Goal: Task Accomplishment & Management: Manage account settings

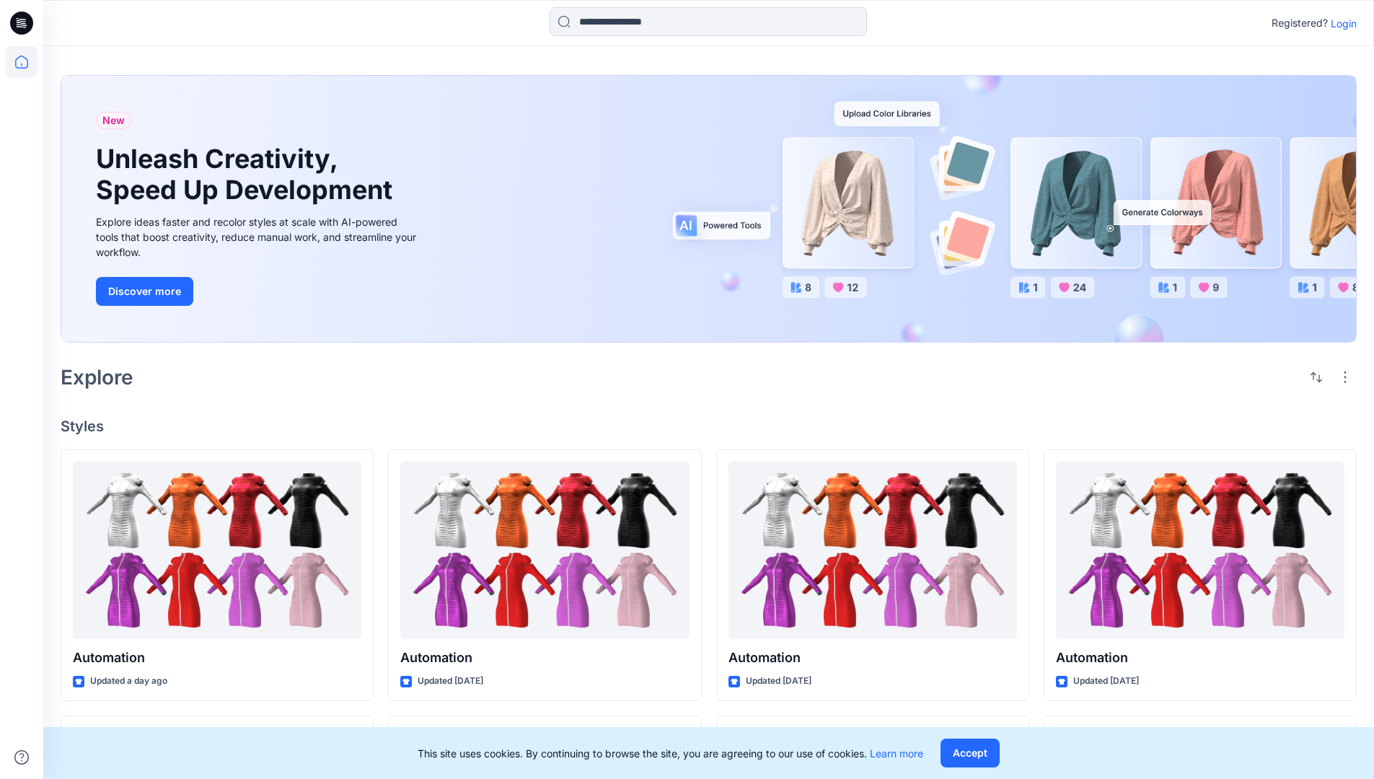
click at [1340, 23] on p "Login" at bounding box center [1343, 23] width 26 height 15
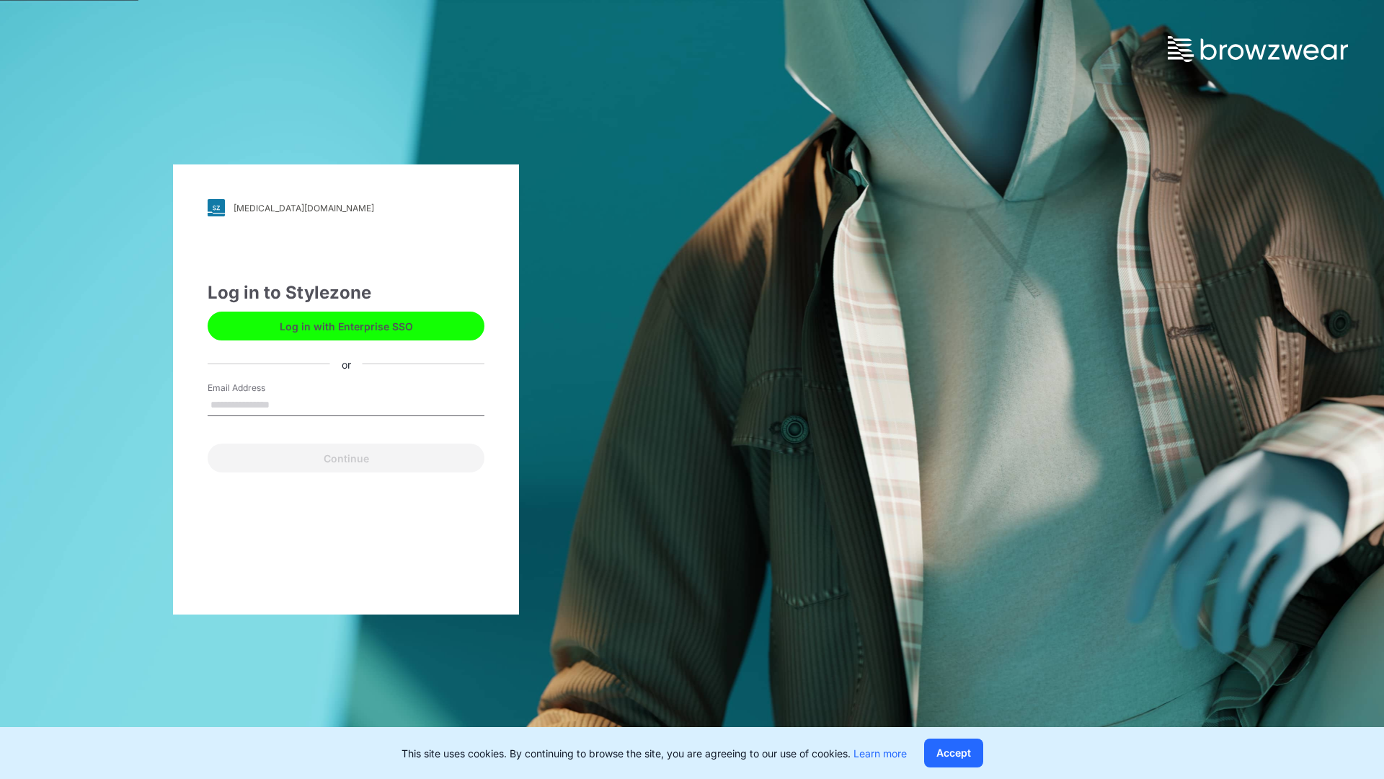
click at [285, 404] on input "Email Address" at bounding box center [346, 405] width 277 height 22
type input "**********"
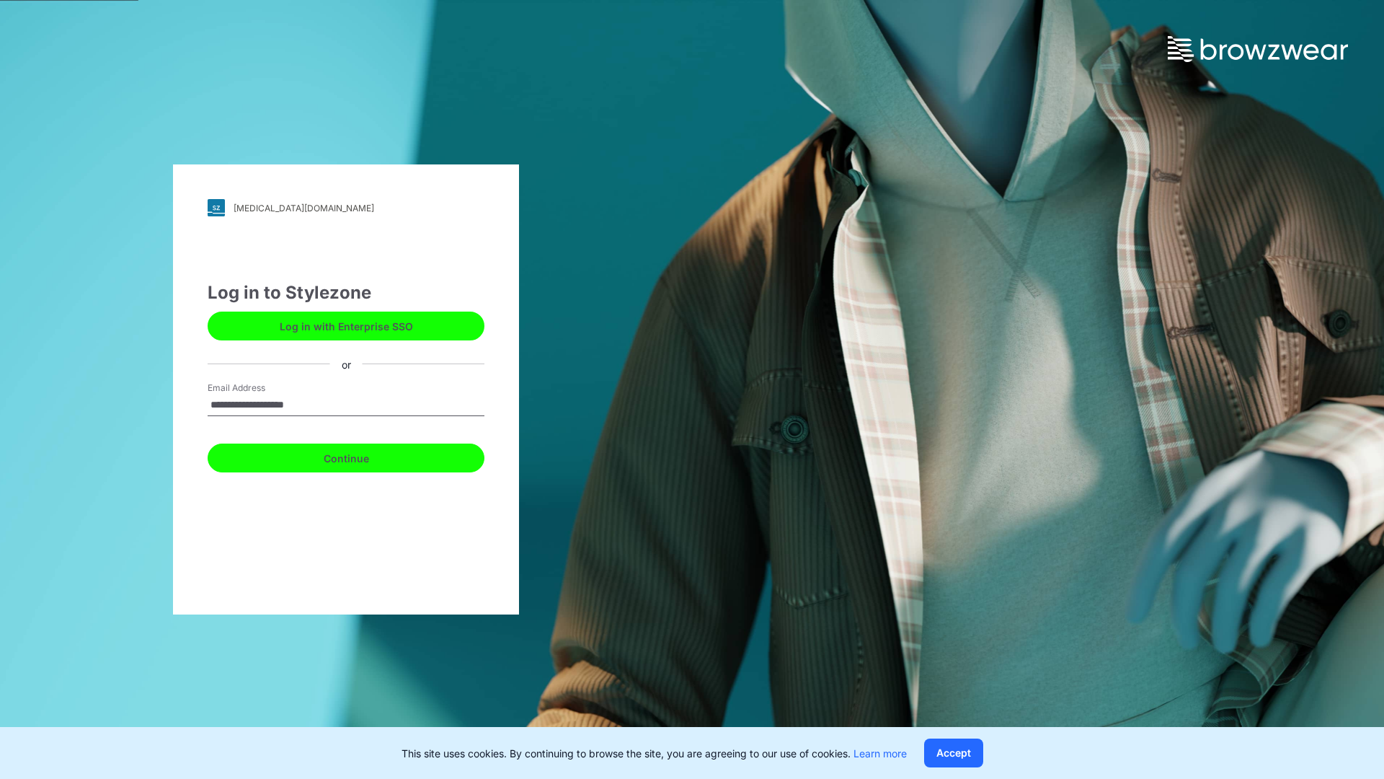
click at [362, 456] on button "Continue" at bounding box center [346, 457] width 277 height 29
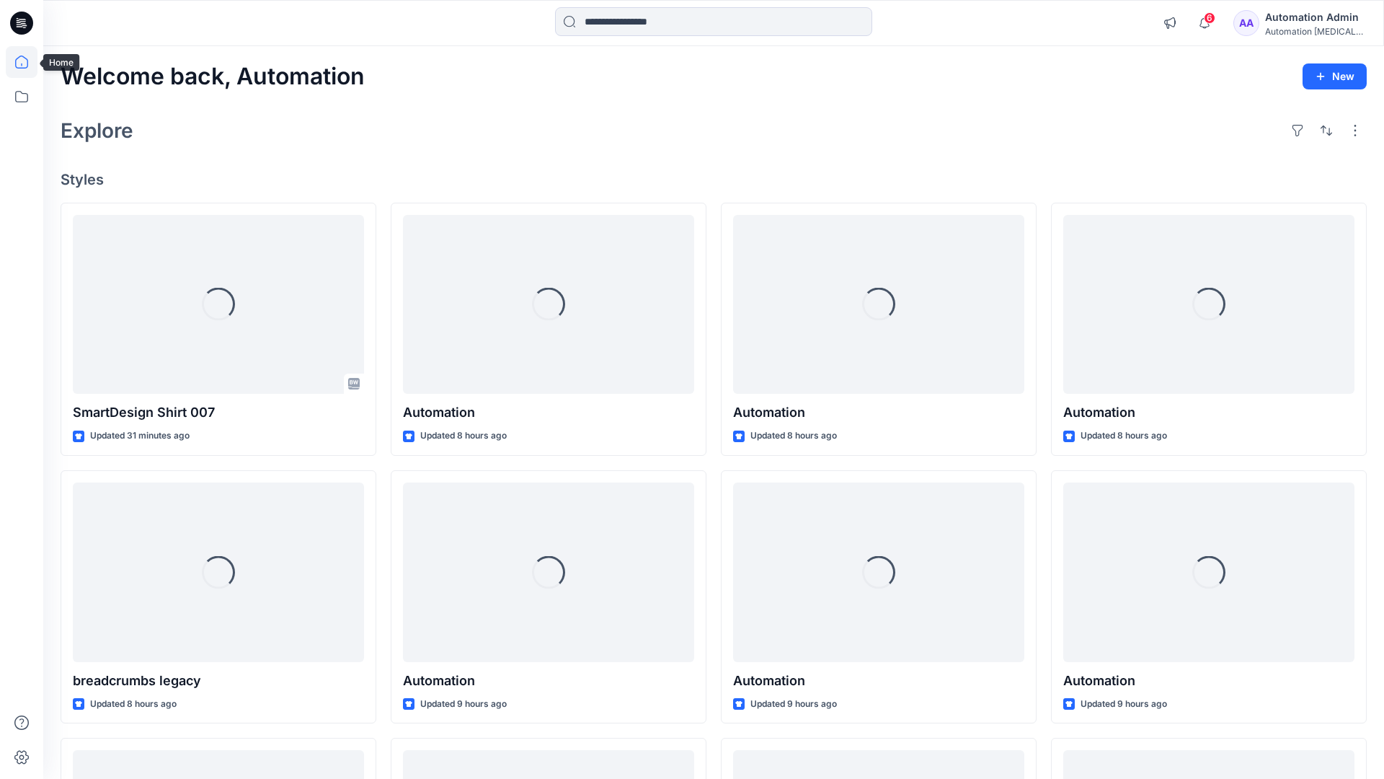
click at [27, 62] on icon at bounding box center [21, 62] width 13 height 13
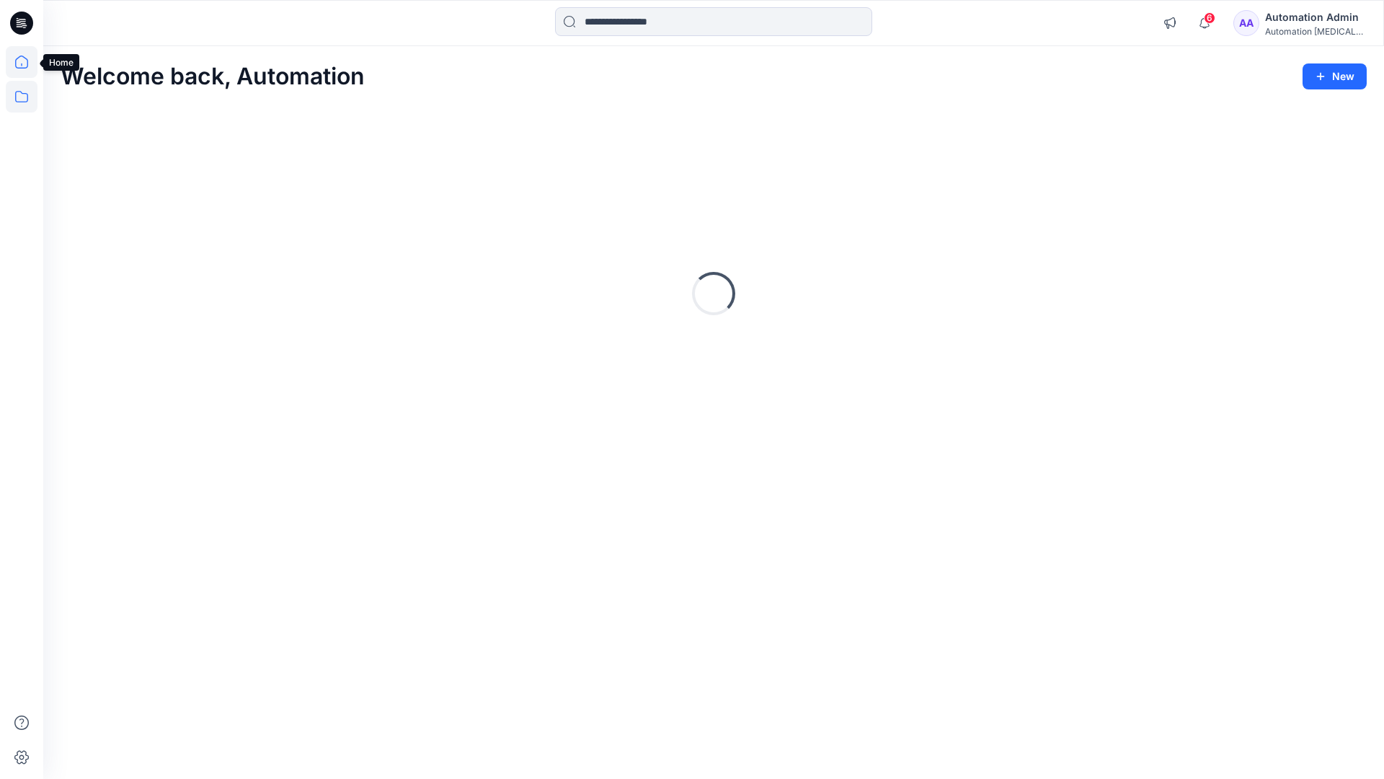
click at [17, 99] on icon at bounding box center [22, 97] width 32 height 32
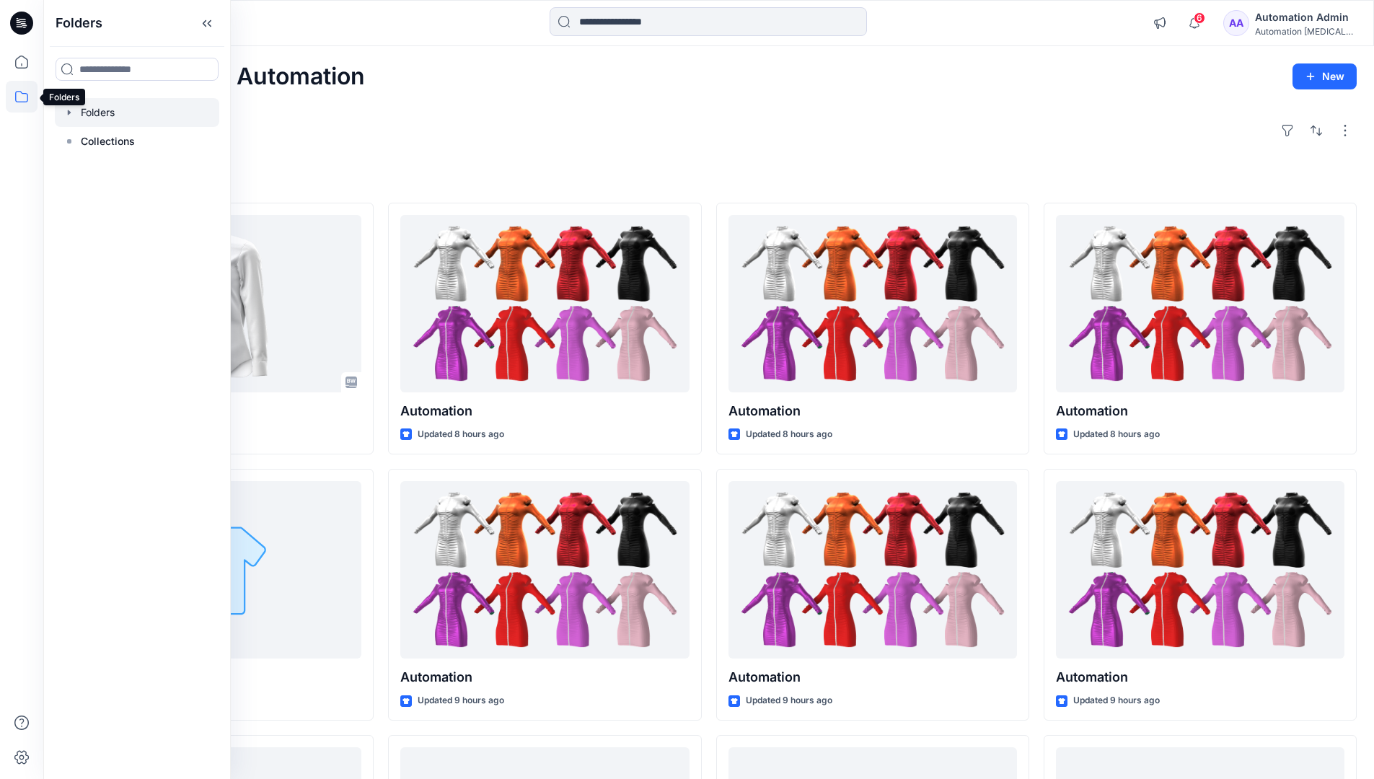
click at [94, 109] on div at bounding box center [137, 112] width 164 height 29
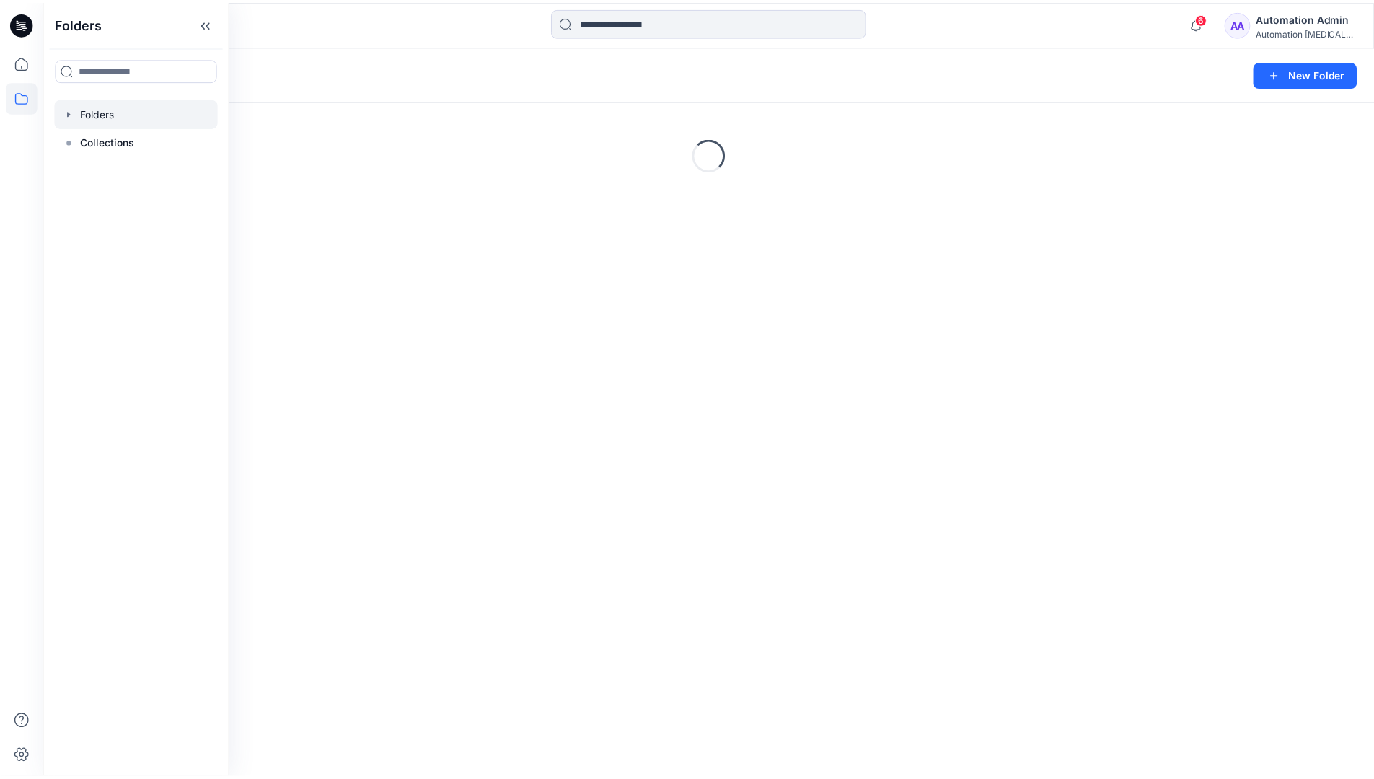
scroll to position [271, 0]
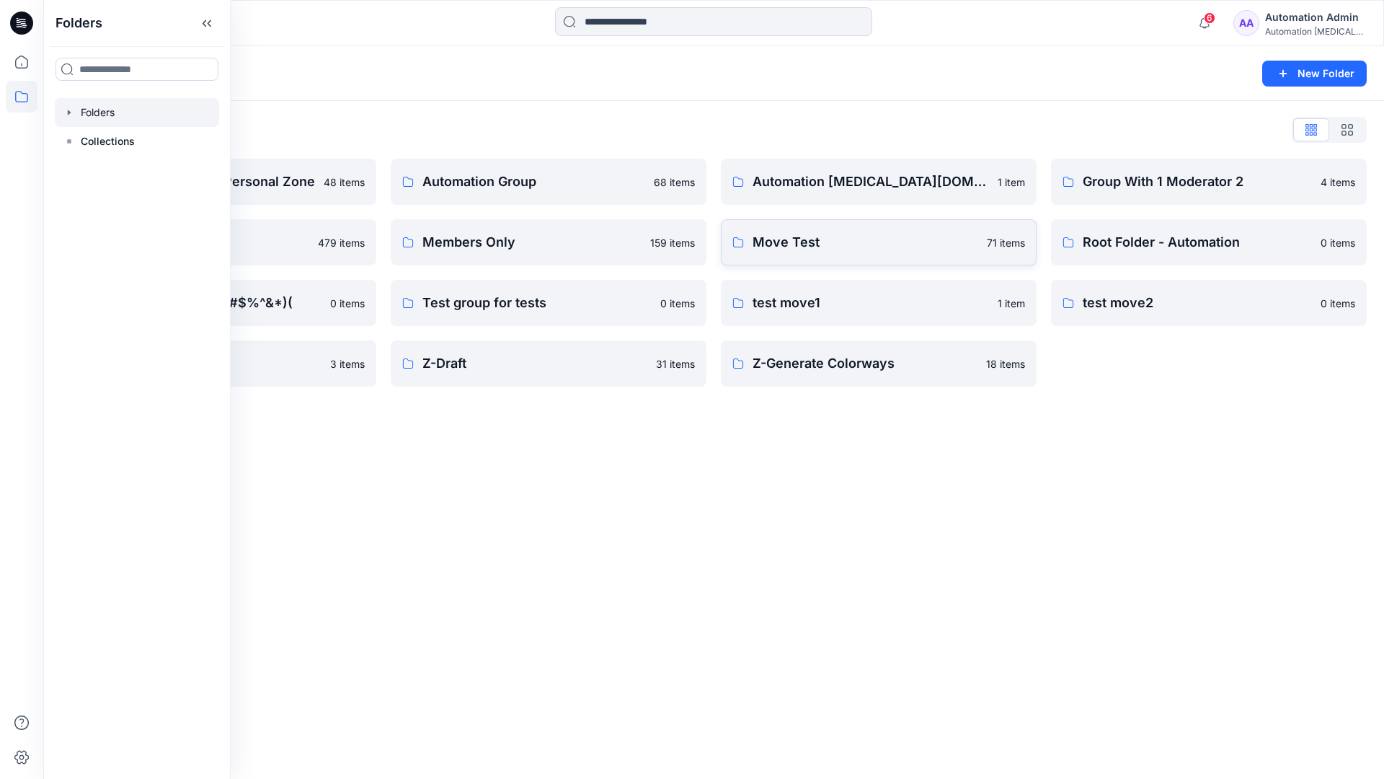
click at [824, 245] on p "Move Test" at bounding box center [866, 242] width 226 height 20
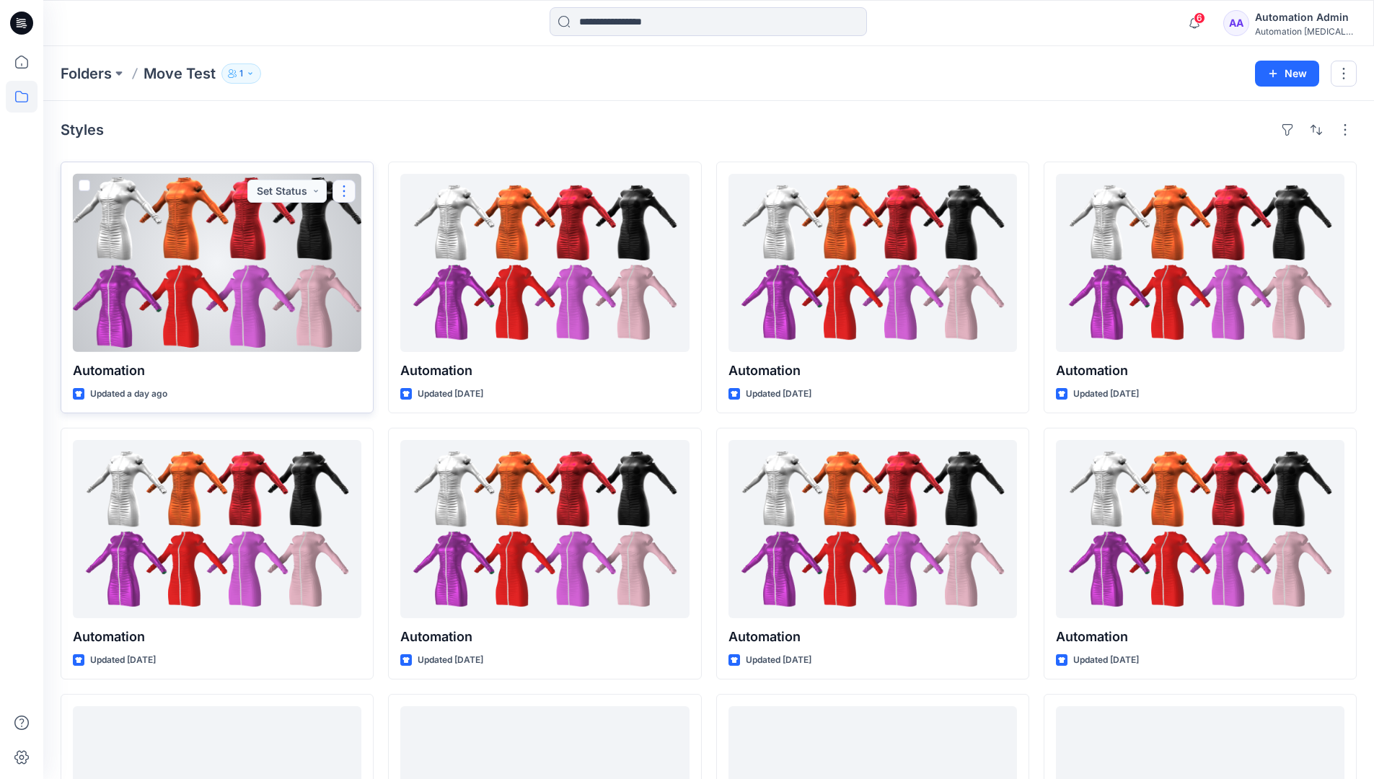
click at [343, 191] on button "button" at bounding box center [343, 191] width 23 height 23
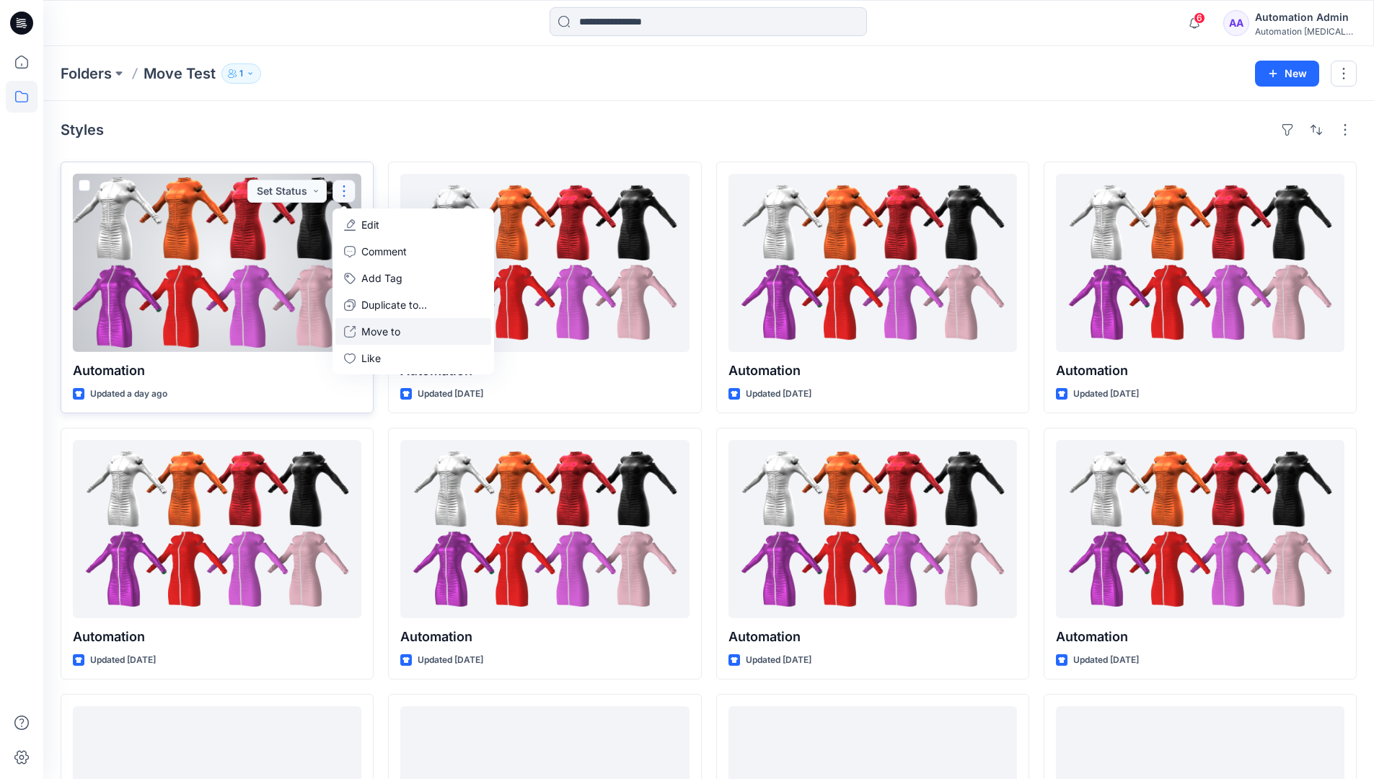
click at [396, 327] on p "Move to" at bounding box center [380, 331] width 39 height 15
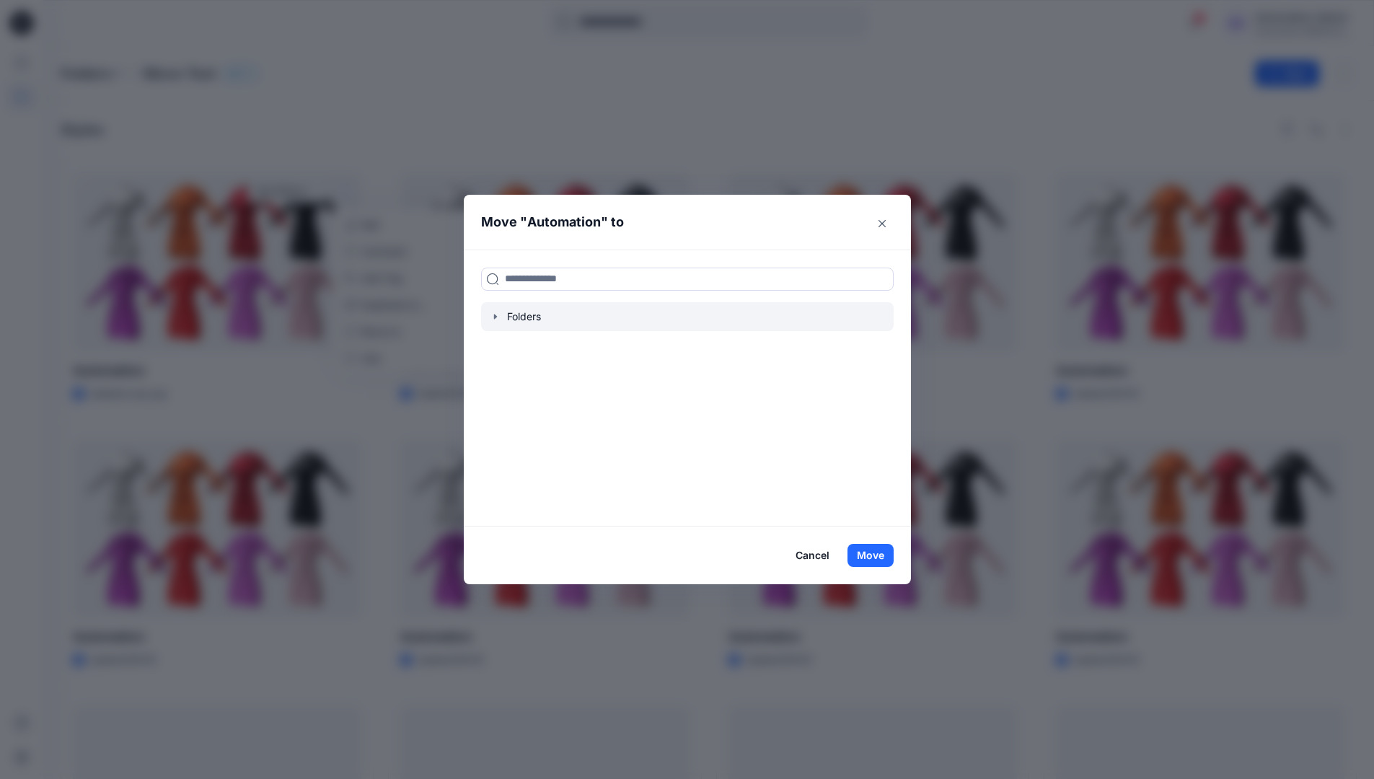
click at [498, 314] on icon "button" at bounding box center [496, 317] width 12 height 12
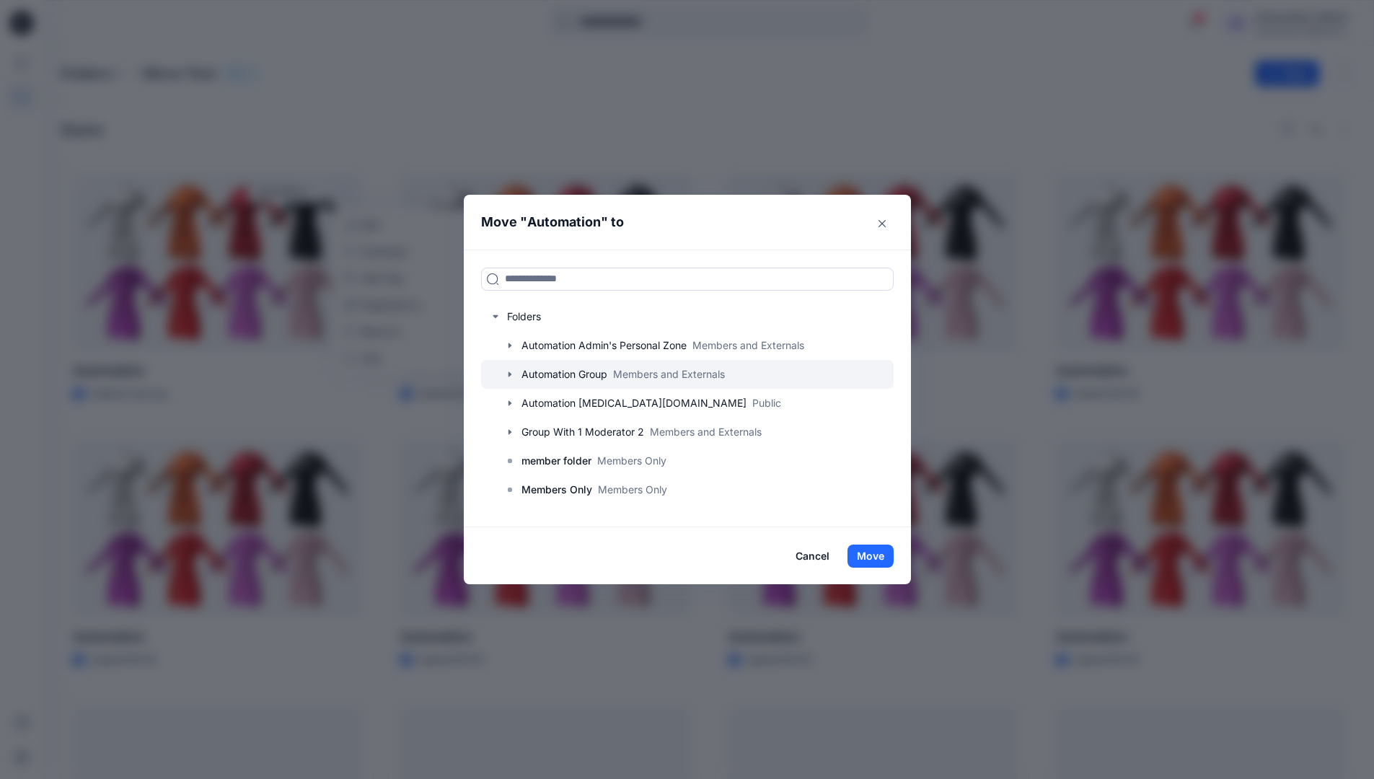
click at [554, 373] on div at bounding box center [687, 374] width 412 height 29
click at [878, 552] on button "Move" at bounding box center [870, 555] width 46 height 23
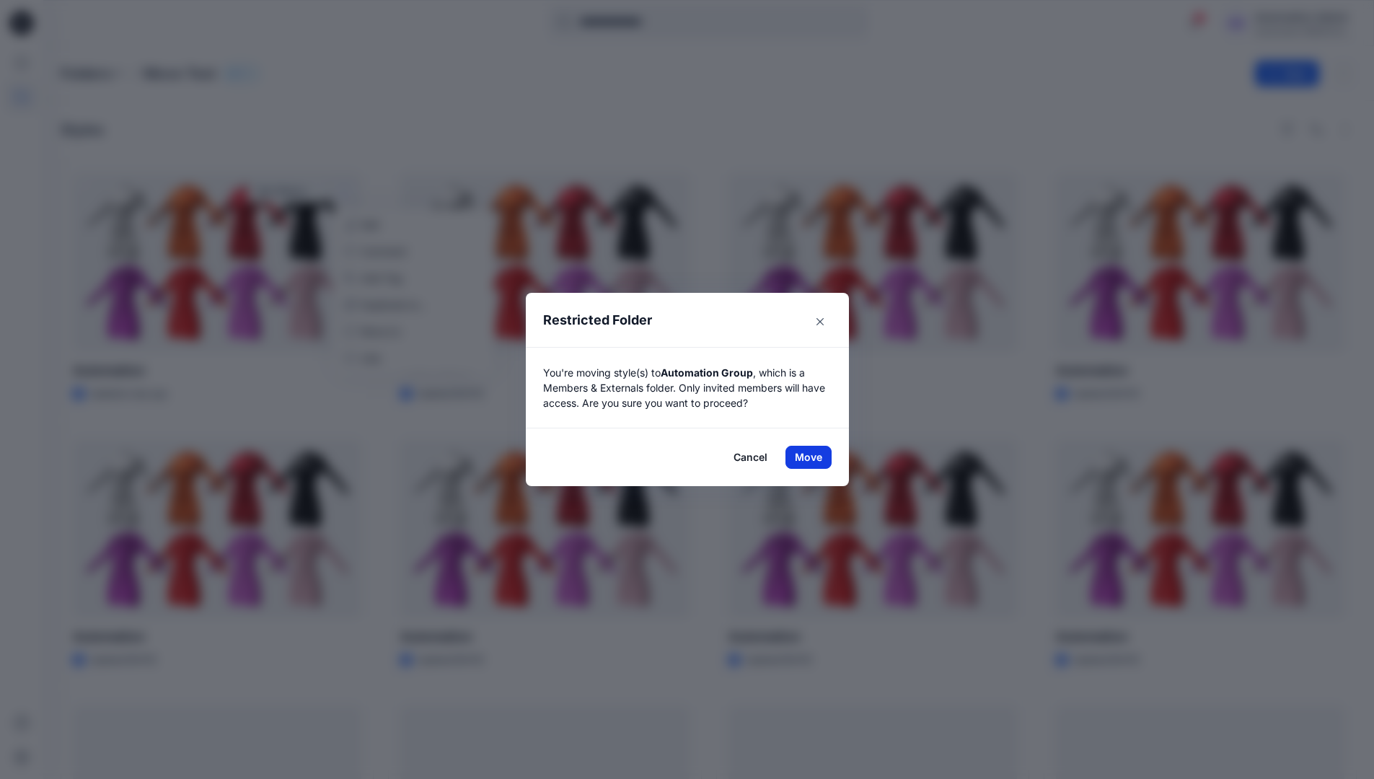
click at [813, 457] on button "Move" at bounding box center [808, 457] width 46 height 23
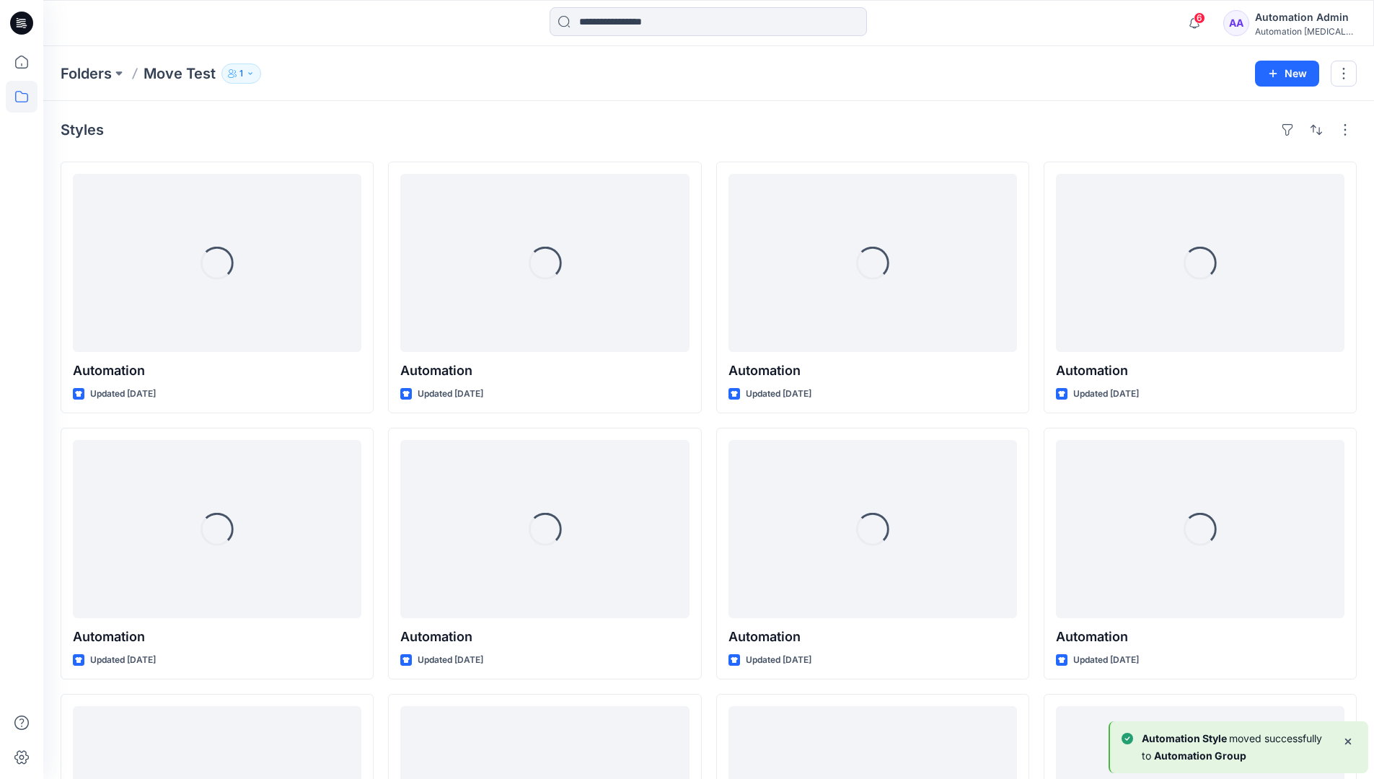
drag, startPoint x: 813, startPoint y: 457, endPoint x: 775, endPoint y: 133, distance: 326.0
click at [775, 133] on div "Styles" at bounding box center [709, 129] width 1296 height 23
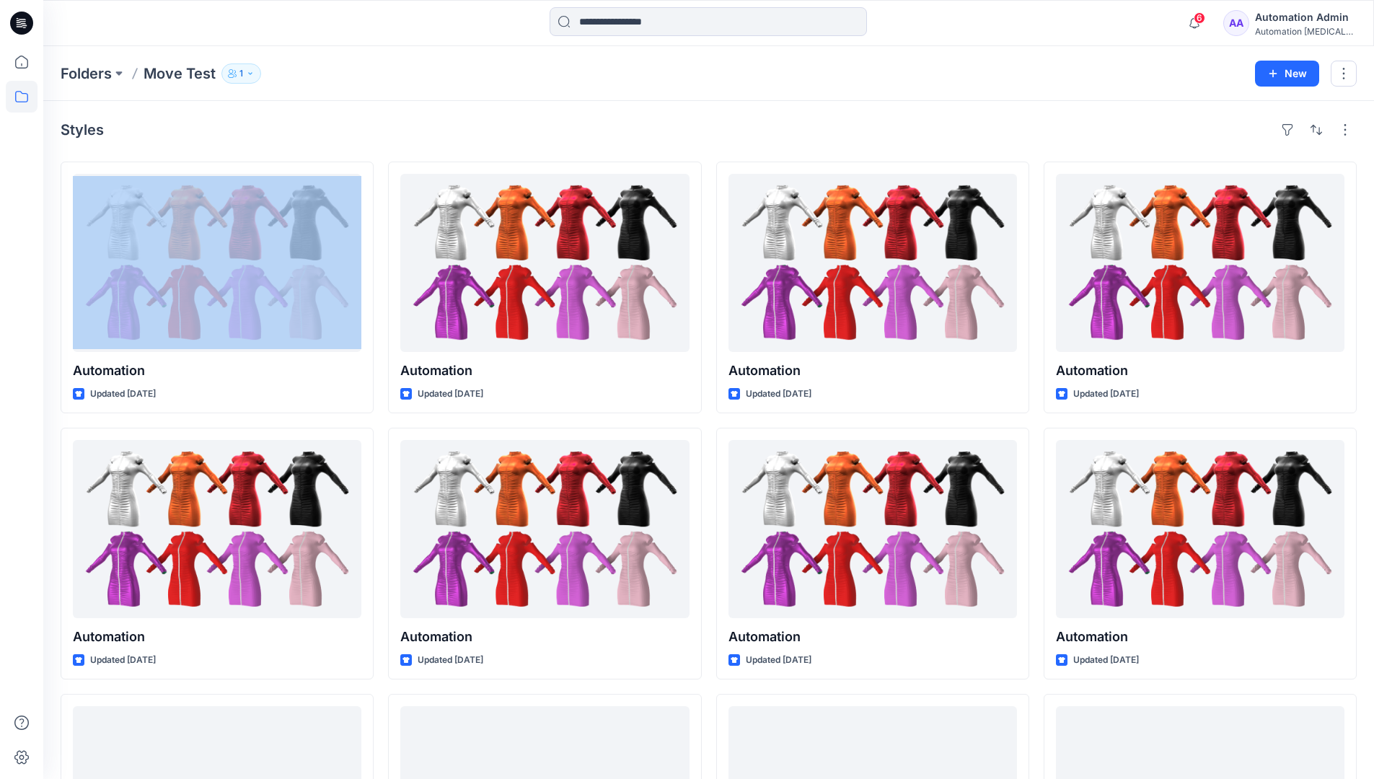
click at [82, 134] on h4 "Styles" at bounding box center [82, 129] width 43 height 17
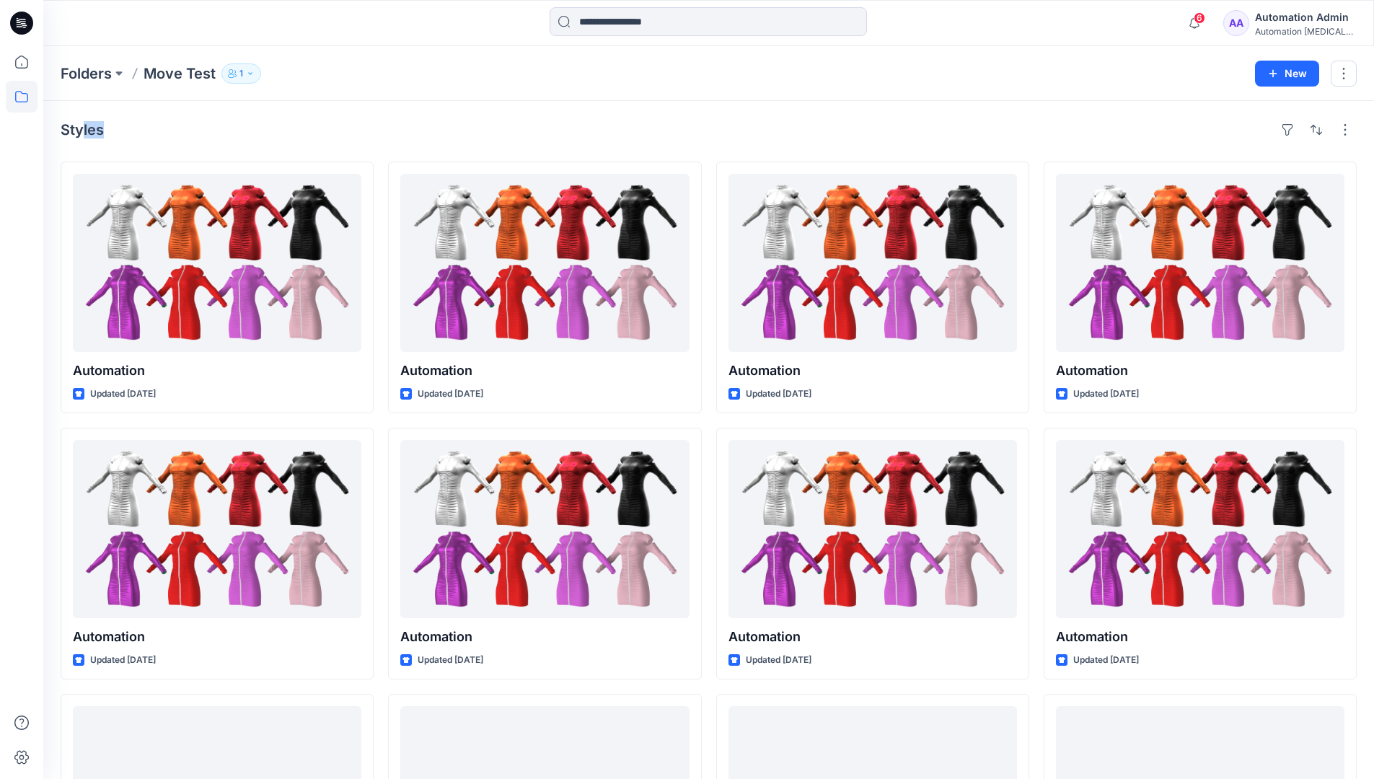
drag, startPoint x: 82, startPoint y: 134, endPoint x: 229, endPoint y: 146, distance: 146.9
click at [229, 146] on div "Styles Automation Updated 4 days ago Automation Updated 8 days ago Automation U…" at bounding box center [708, 558] width 1330 height 914
click at [23, 98] on icon at bounding box center [22, 97] width 32 height 32
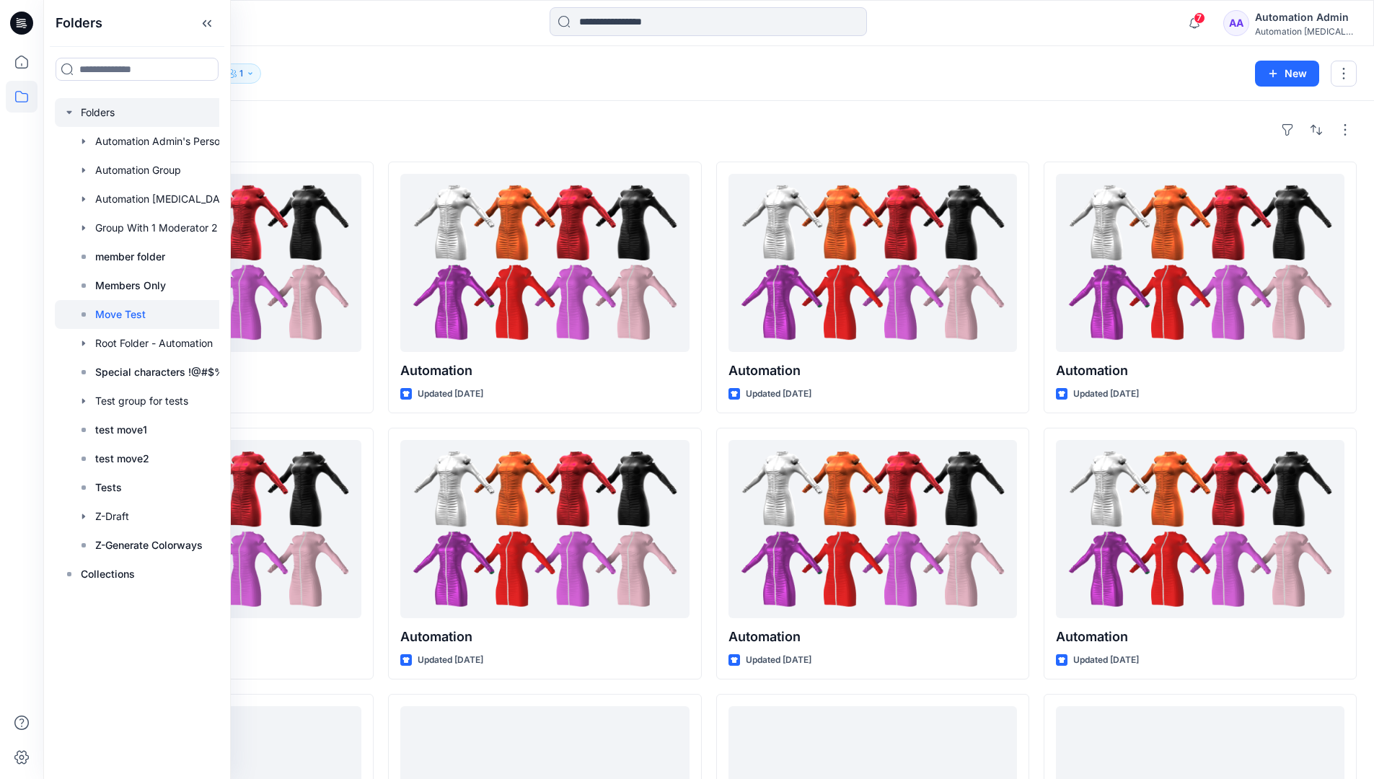
click at [102, 115] on div at bounding box center [156, 112] width 202 height 29
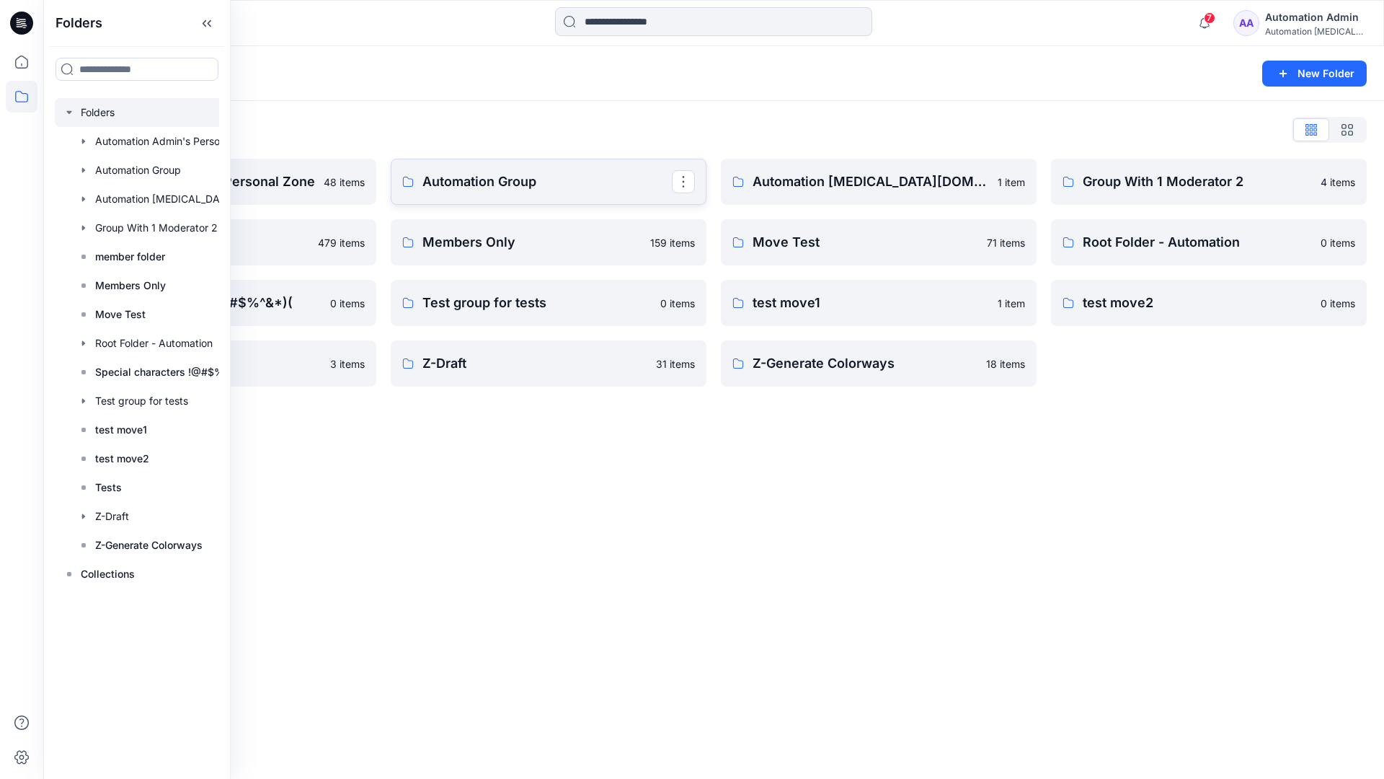
click at [529, 190] on p "Automation Group" at bounding box center [547, 182] width 249 height 20
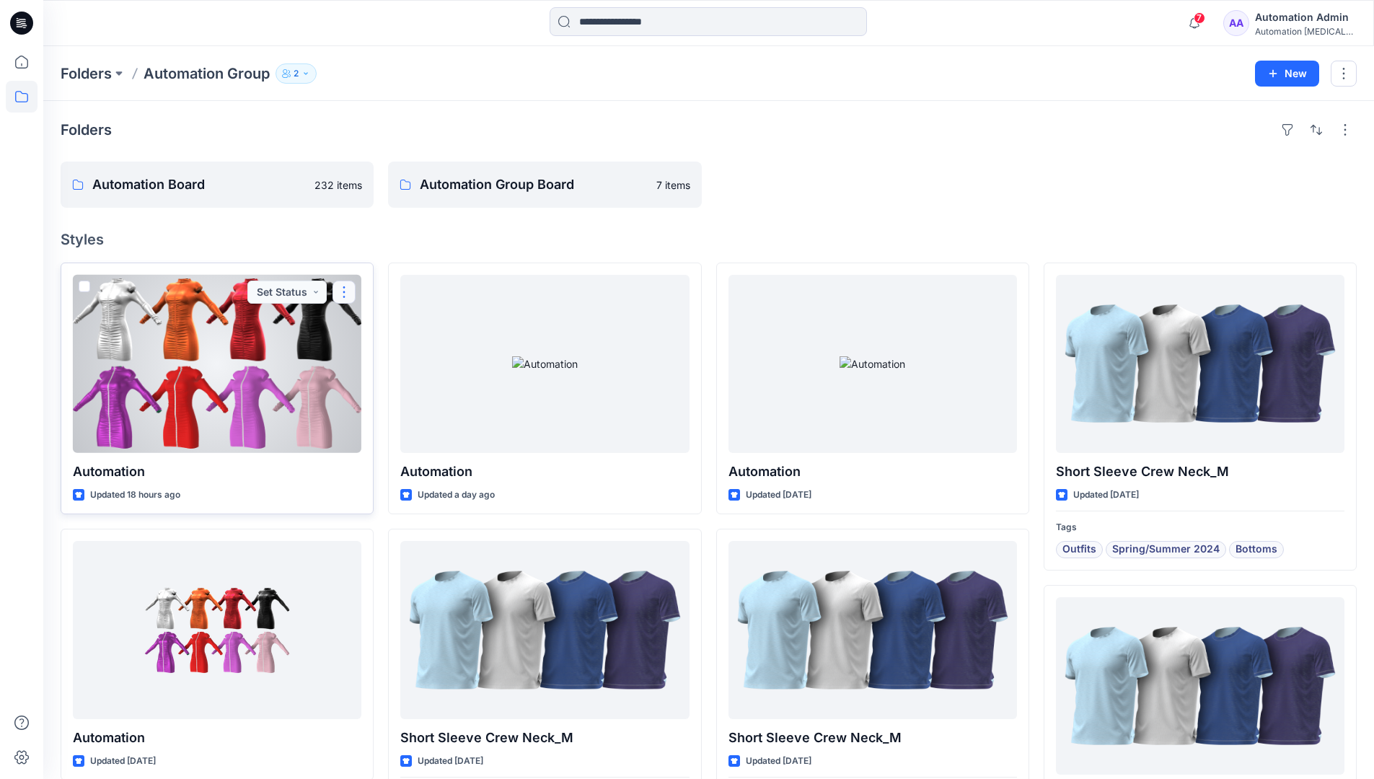
click at [343, 299] on button "button" at bounding box center [343, 291] width 23 height 23
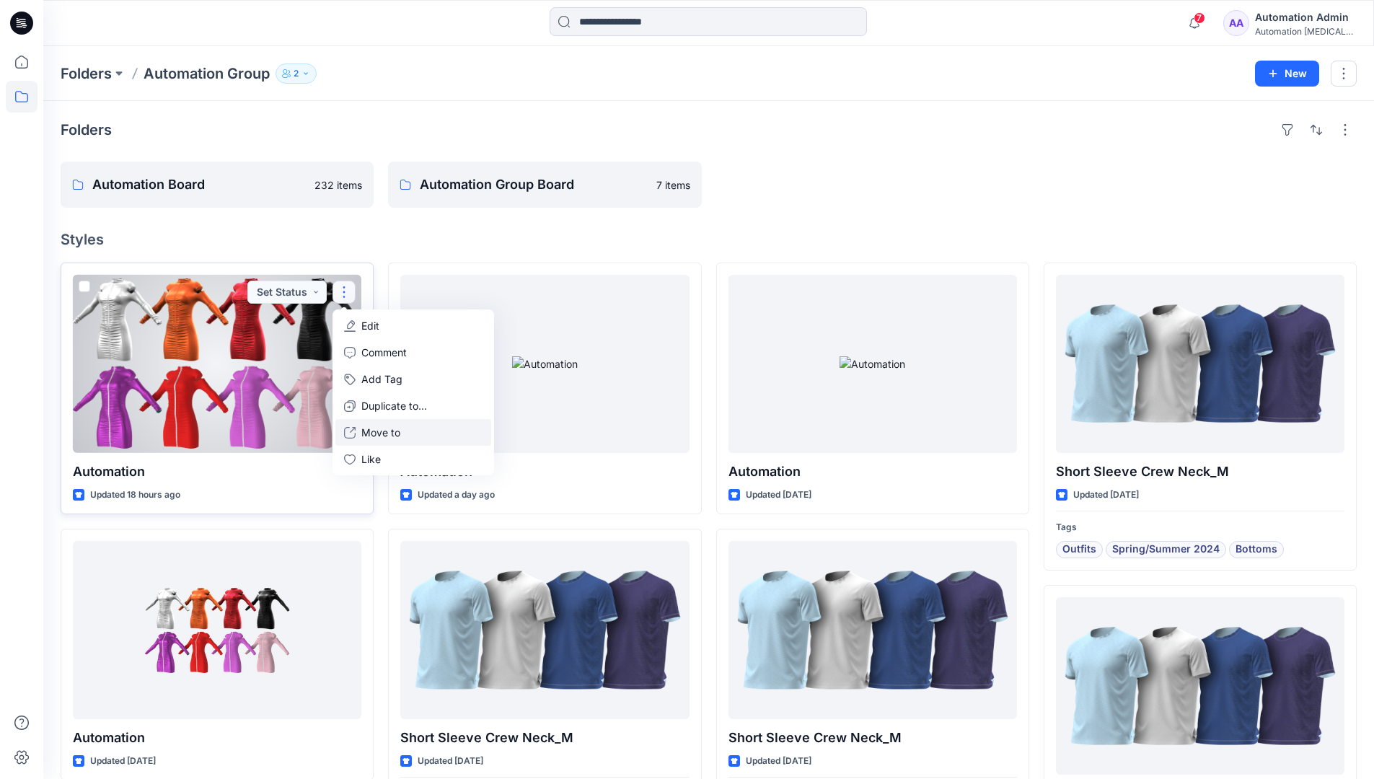
click at [394, 428] on p "Move to" at bounding box center [380, 432] width 39 height 15
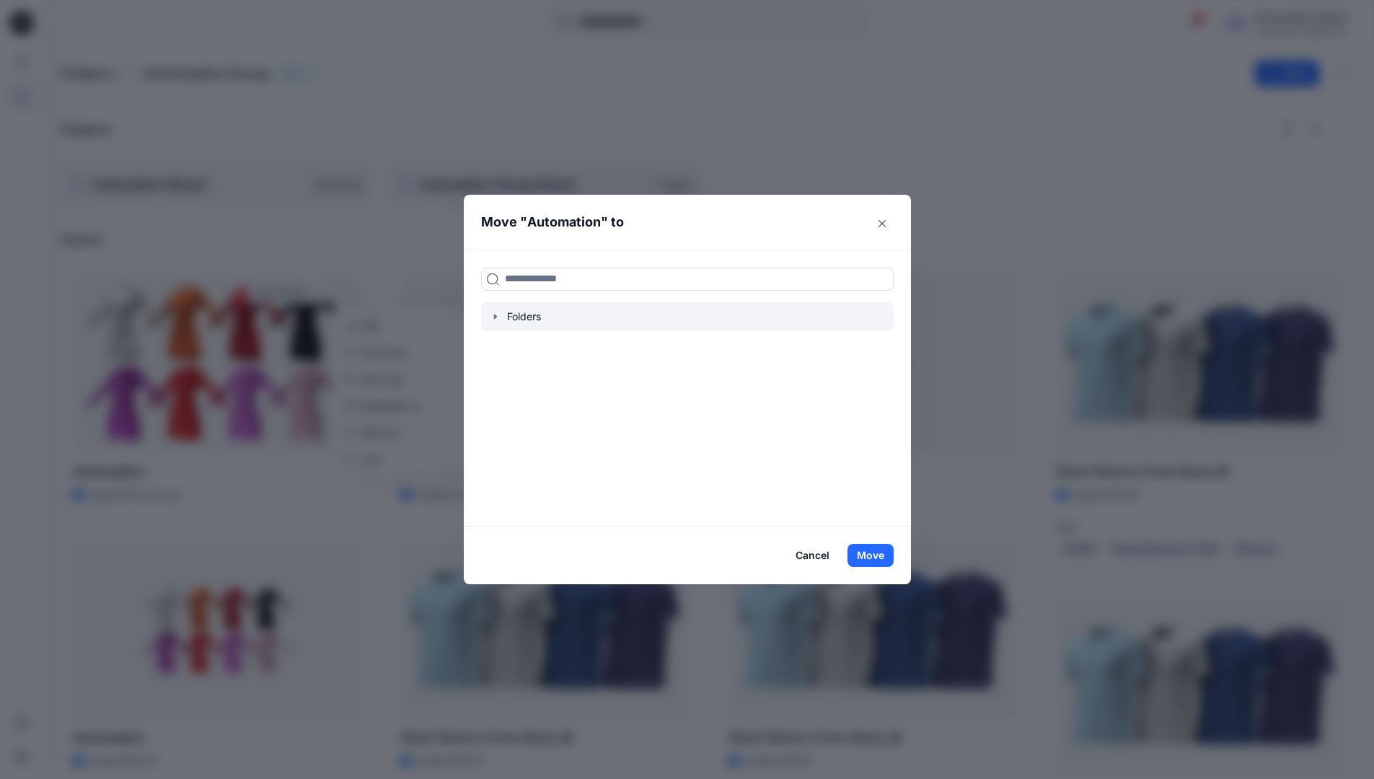
click at [501, 315] on icon "button" at bounding box center [496, 317] width 12 height 12
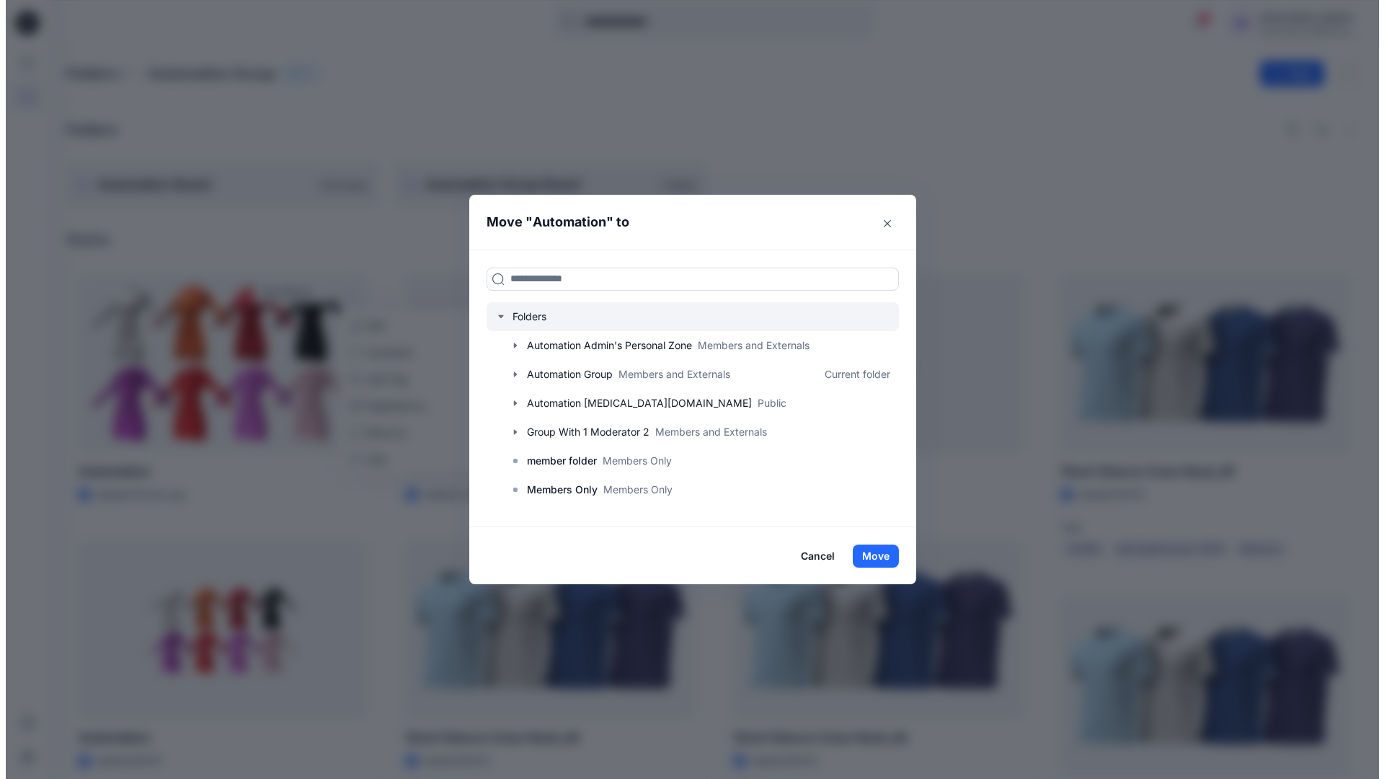
scroll to position [113, 0]
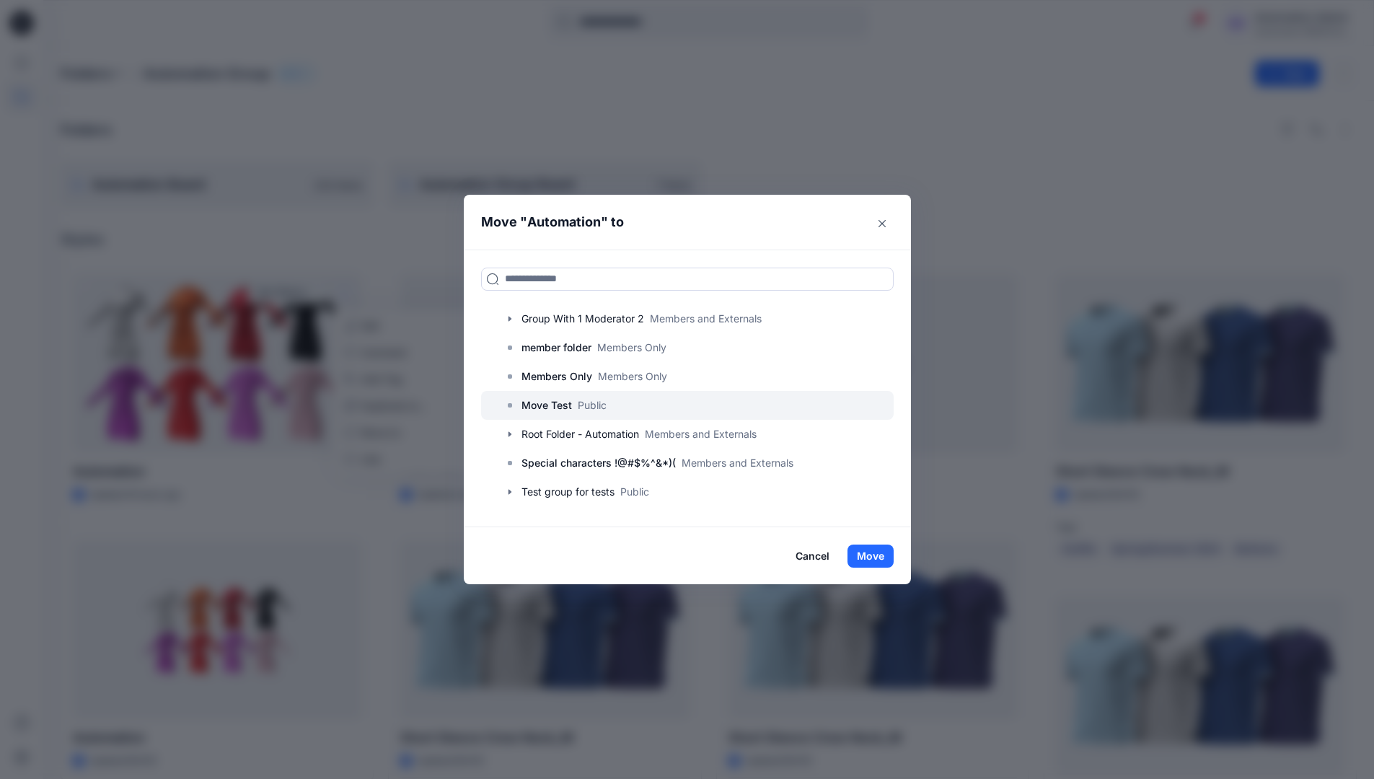
click at [551, 400] on p "Move Test" at bounding box center [546, 405] width 50 height 17
click at [867, 548] on button "Move" at bounding box center [870, 555] width 46 height 23
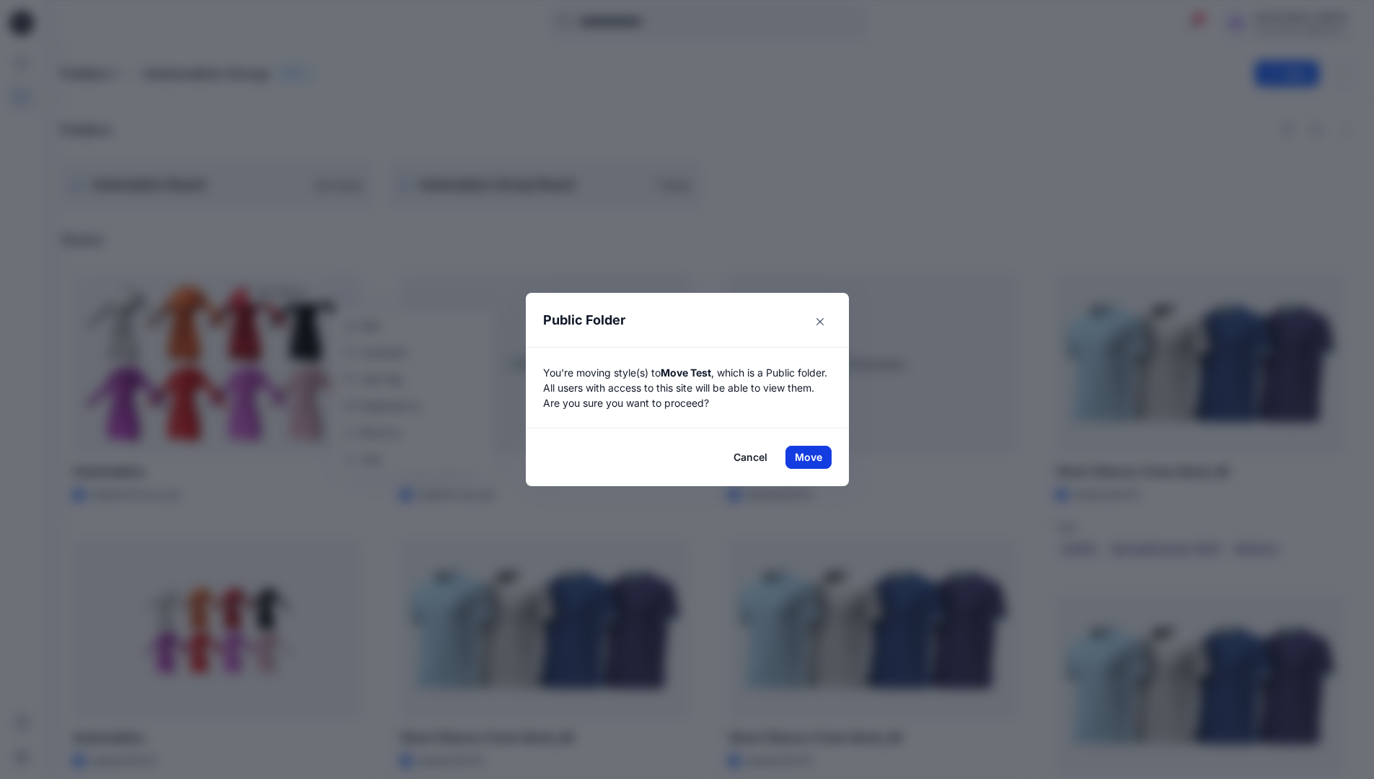
click at [813, 457] on button "Move" at bounding box center [808, 457] width 46 height 23
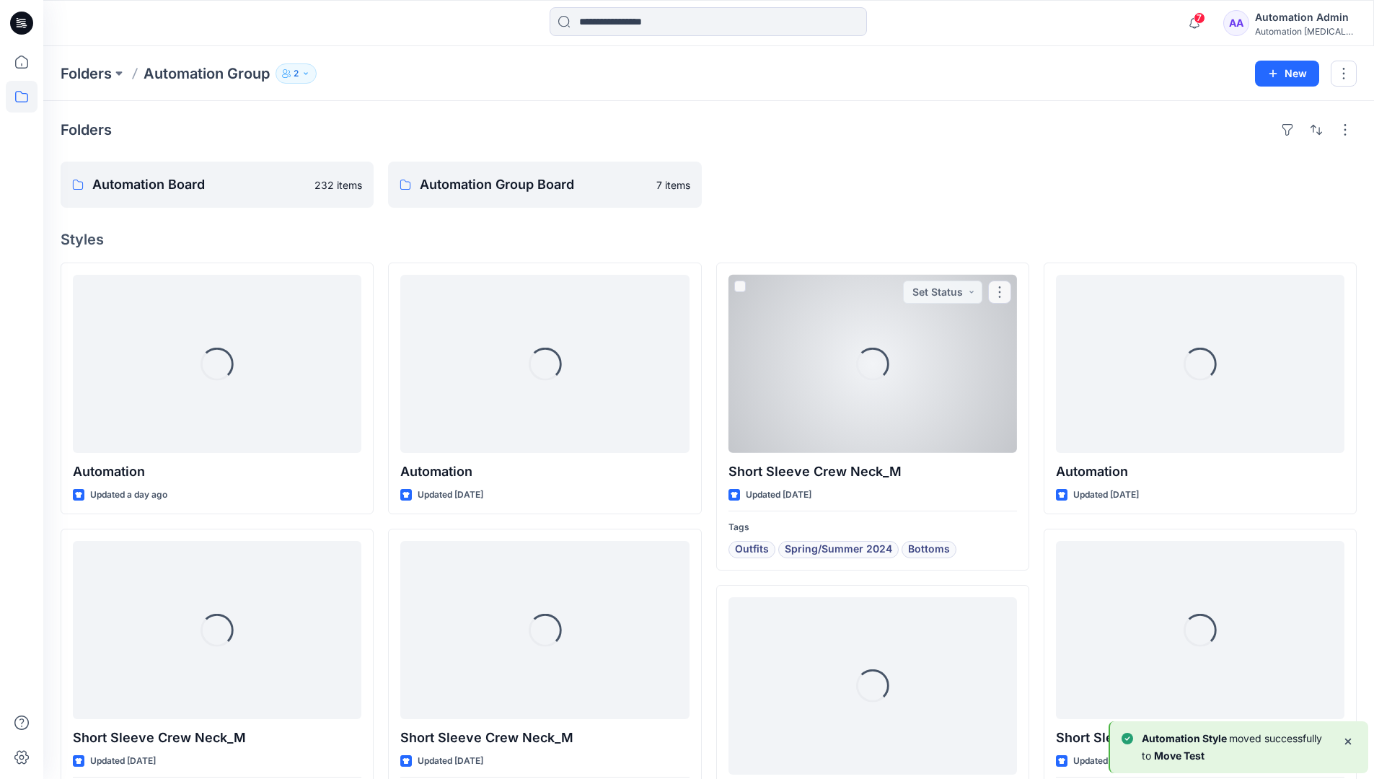
click at [1280, 30] on div "Automation testim..." at bounding box center [1305, 31] width 101 height 11
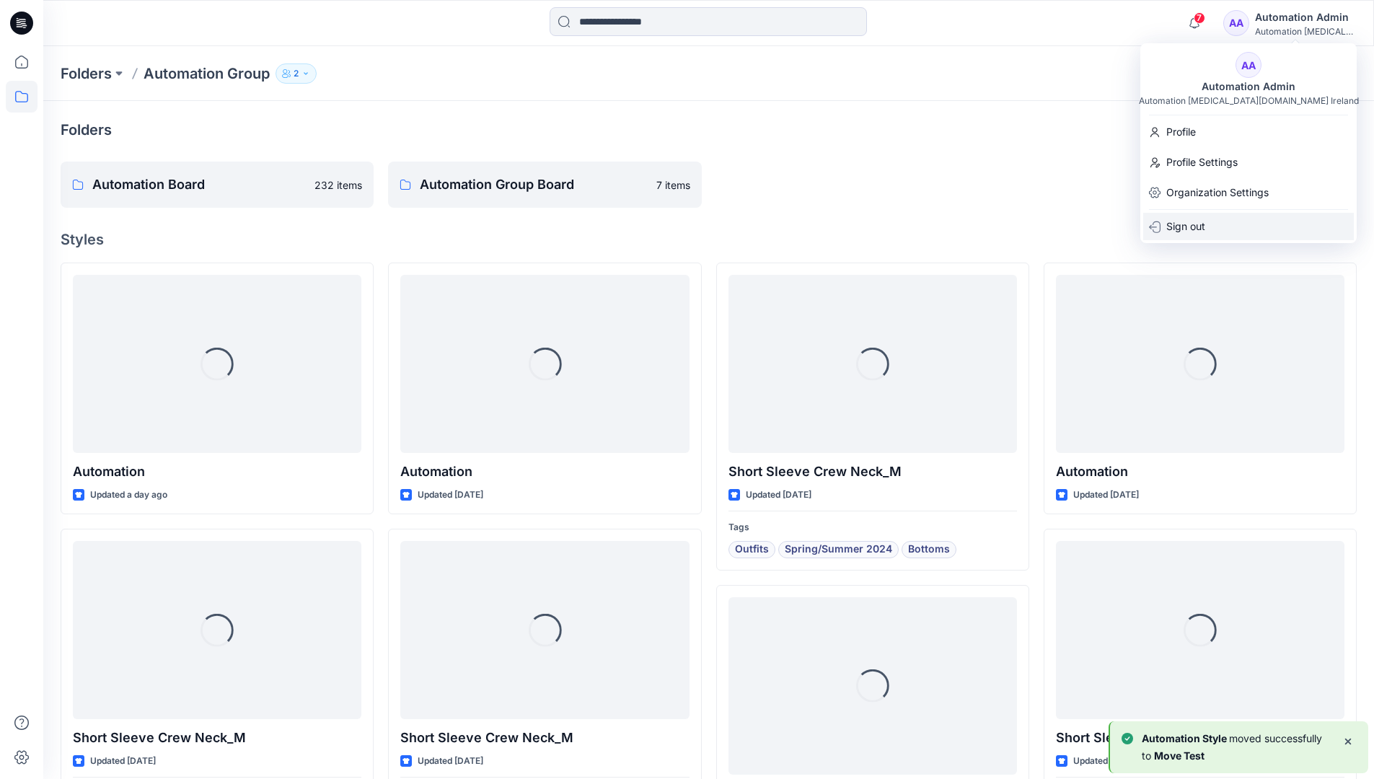
click at [1185, 216] on p "Sign out" at bounding box center [1185, 226] width 39 height 27
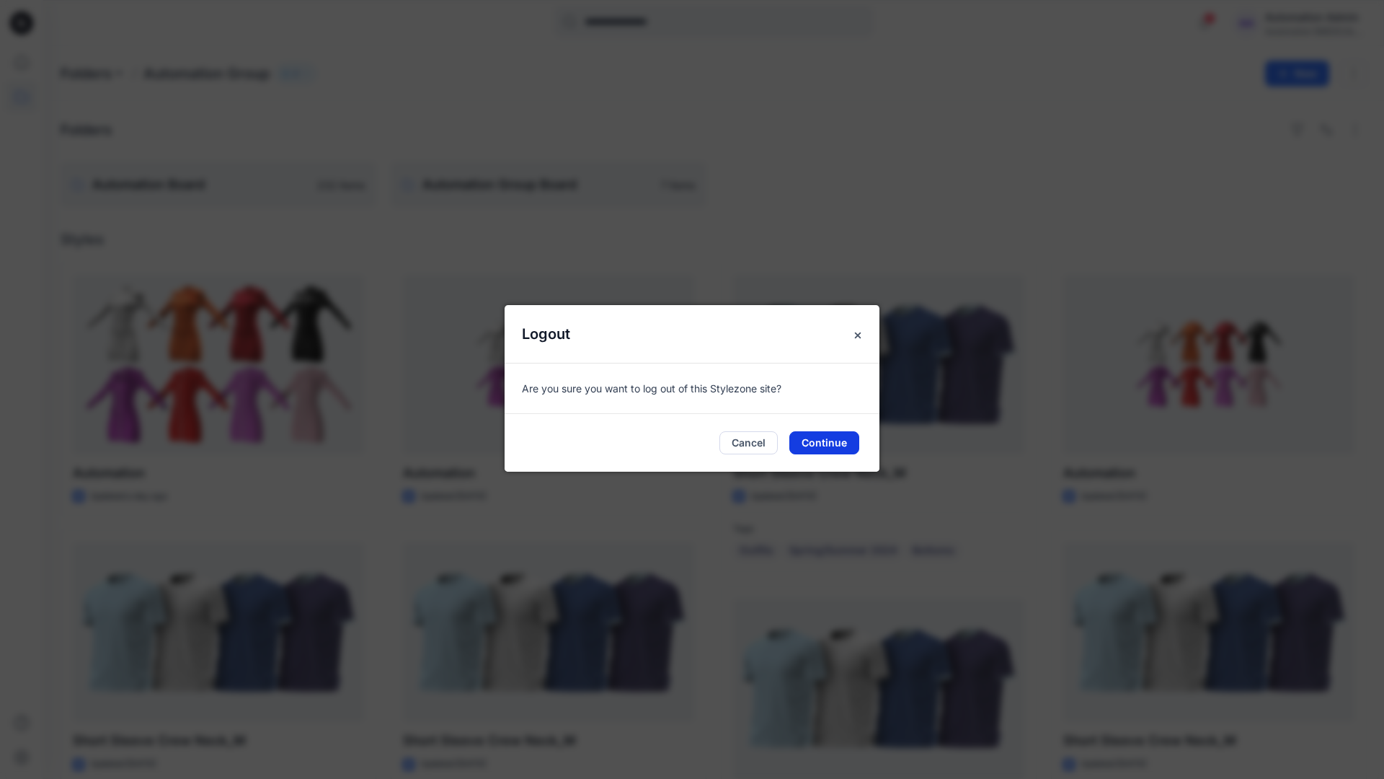
click at [838, 448] on button "Continue" at bounding box center [825, 442] width 70 height 23
